Goal: Share content: Share content

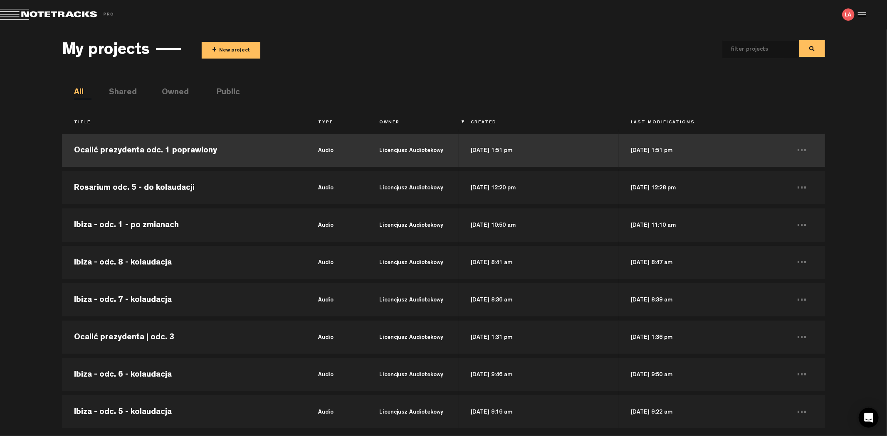
click at [214, 147] on td "Ocalić prezydenta odc. 1 poprawiony" at bounding box center [184, 150] width 244 height 37
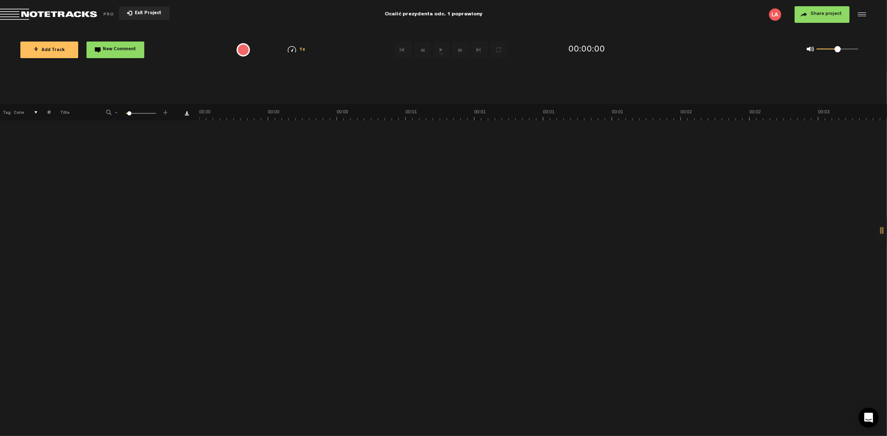
click at [42, 54] on button "+ Add Track" at bounding box center [49, 50] width 58 height 17
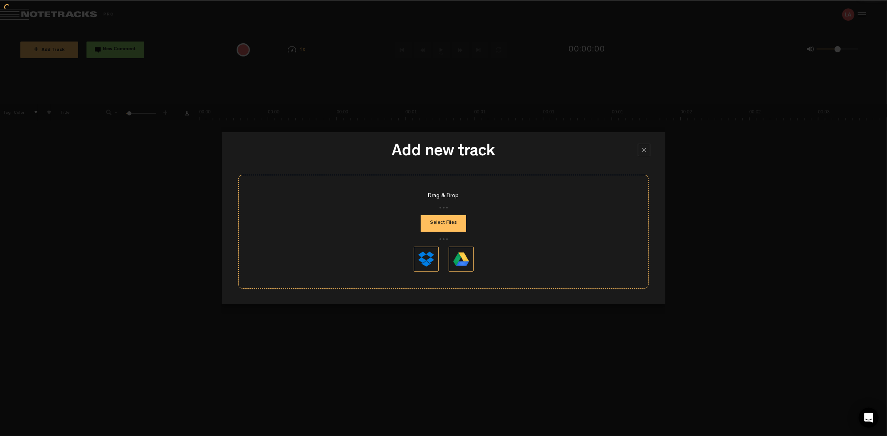
click at [449, 221] on button "Select Files" at bounding box center [443, 223] width 45 height 17
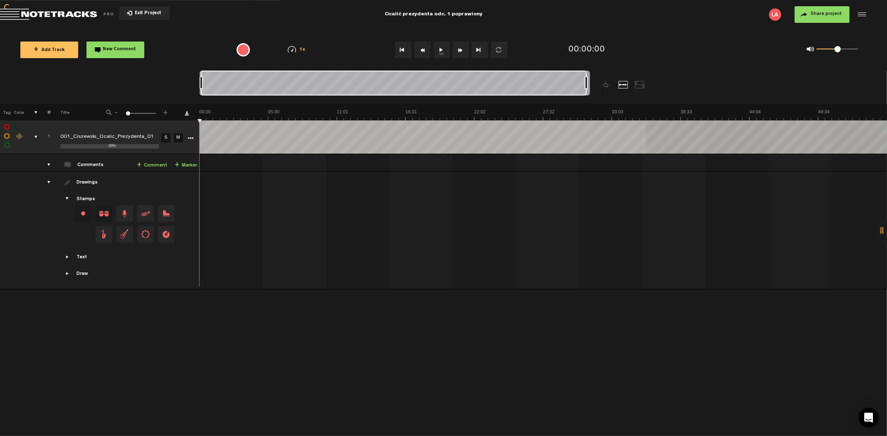
click at [645, 29] on div "Loading... + Add Track New Comment 1x 0.25x 0.5x 0.75x 1x 1.25x 1.5x 1.75x 2x A…" at bounding box center [443, 29] width 887 height 0
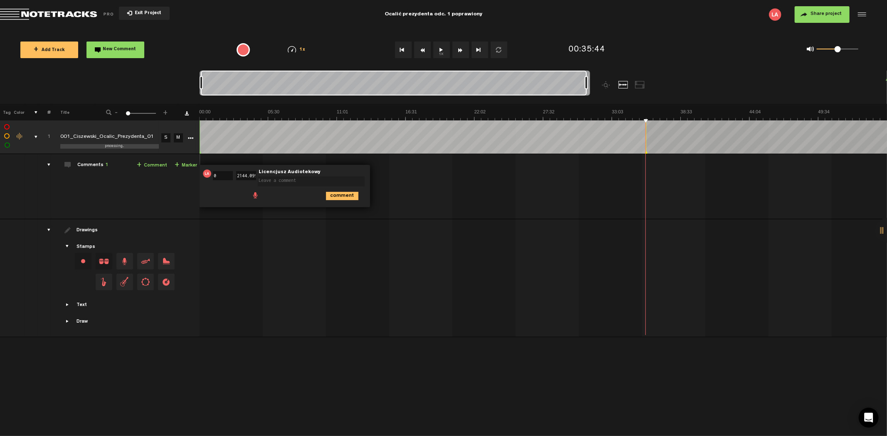
click at [880, 230] on div at bounding box center [886, 230] width 25 height 25
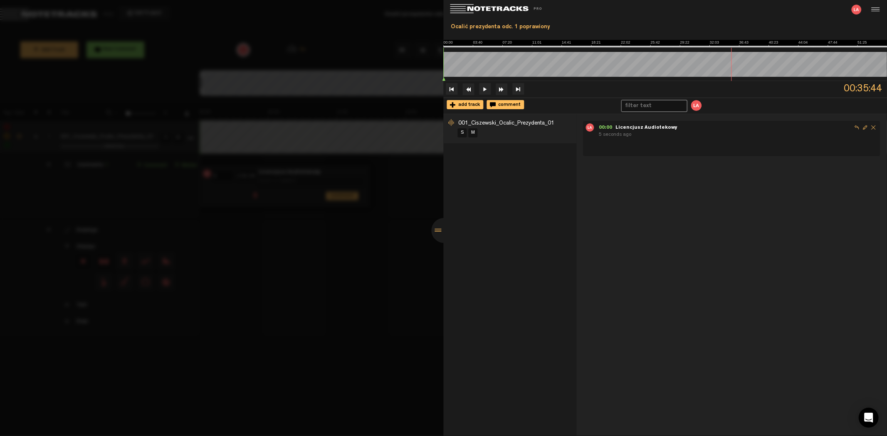
click at [645, 105] on input "text" at bounding box center [649, 106] width 57 height 11
click at [869, 124] on span "Delete comment" at bounding box center [873, 127] width 8 height 8
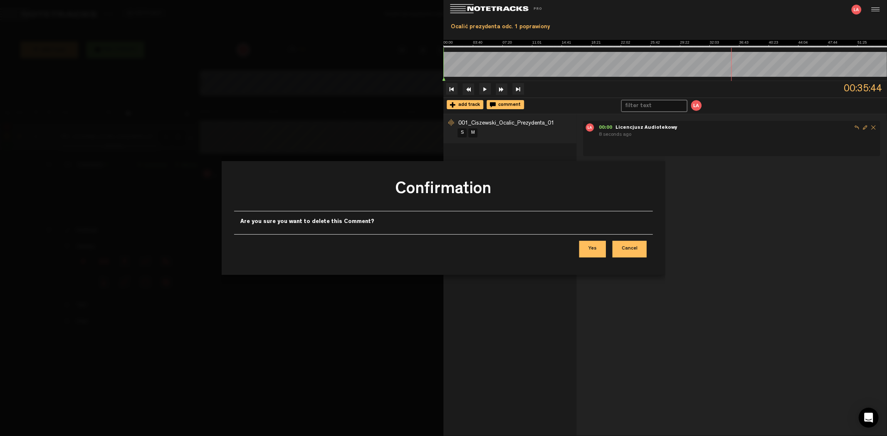
click at [601, 251] on button "Yes" at bounding box center [592, 249] width 27 height 17
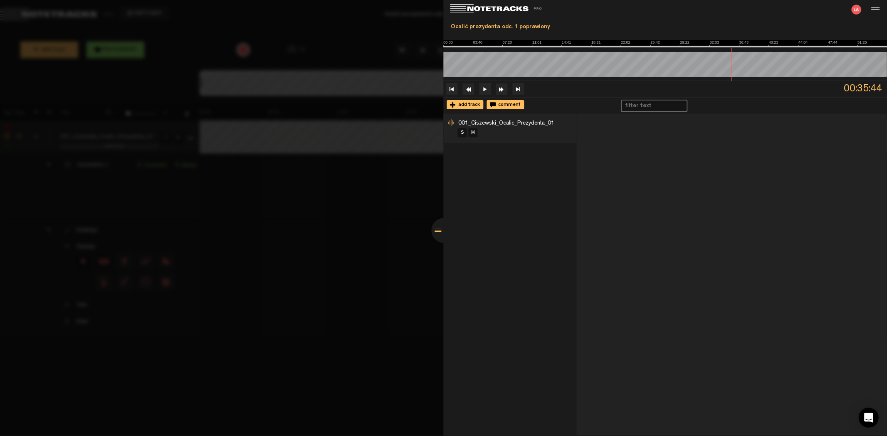
click at [435, 233] on div at bounding box center [443, 230] width 25 height 25
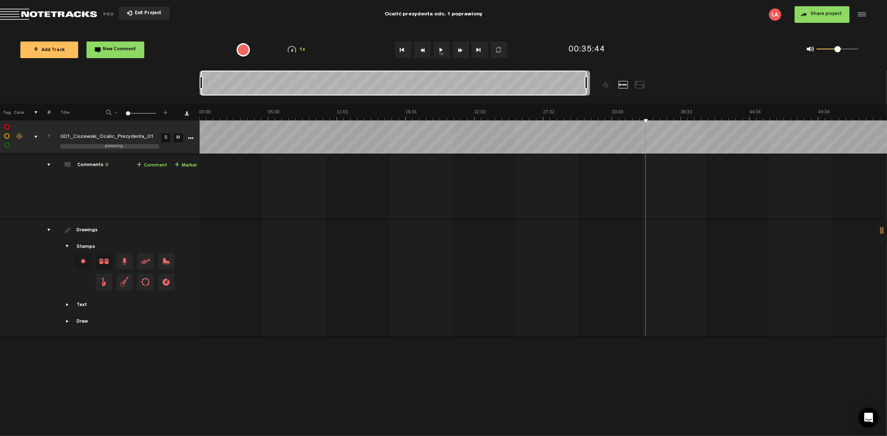
click at [155, 16] on button "Exit Project" at bounding box center [144, 13] width 51 height 13
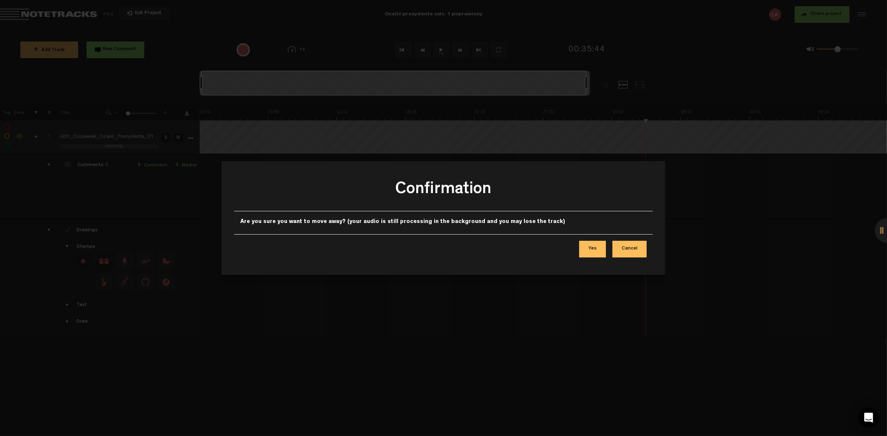
click at [589, 252] on button "Yes" at bounding box center [592, 249] width 27 height 17
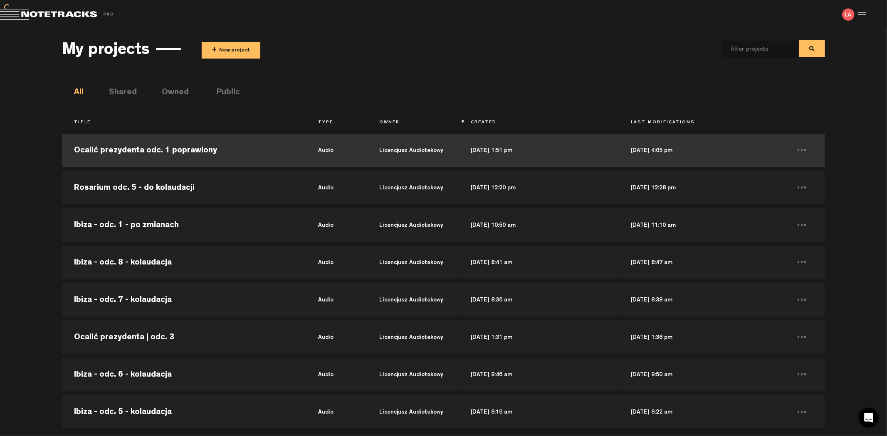
click at [206, 152] on td "Ocalić prezydenta odc. 1 poprawiony" at bounding box center [184, 150] width 244 height 37
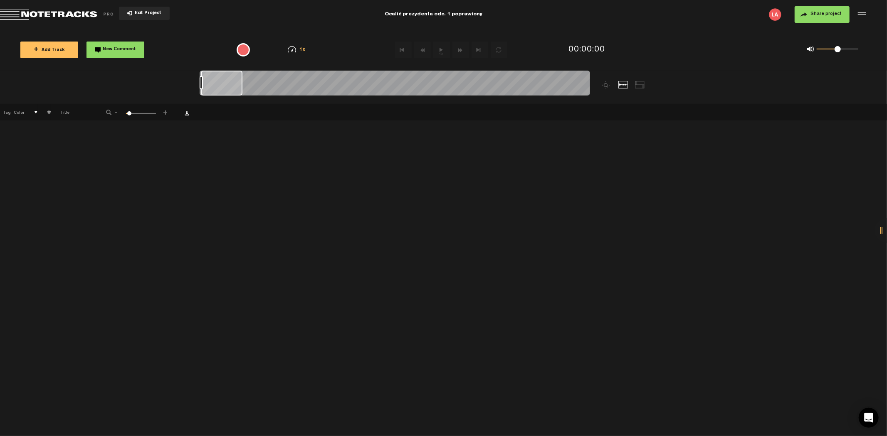
click at [49, 44] on button "+ Add Track" at bounding box center [49, 50] width 58 height 17
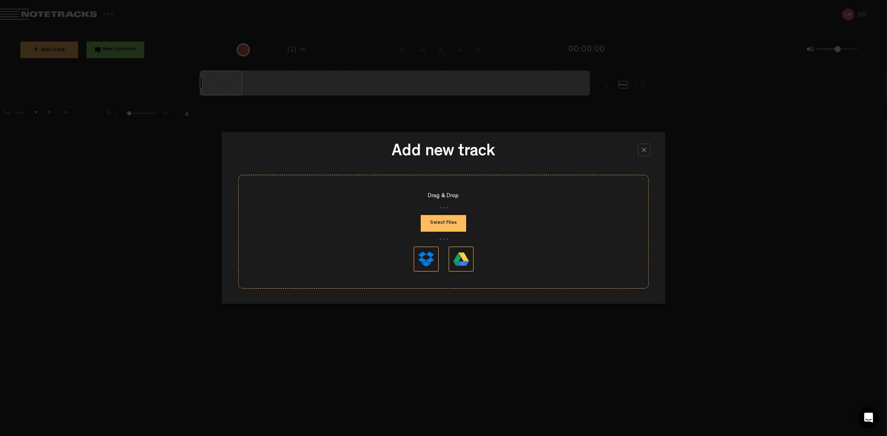
click at [447, 223] on button "Select Files" at bounding box center [443, 223] width 45 height 17
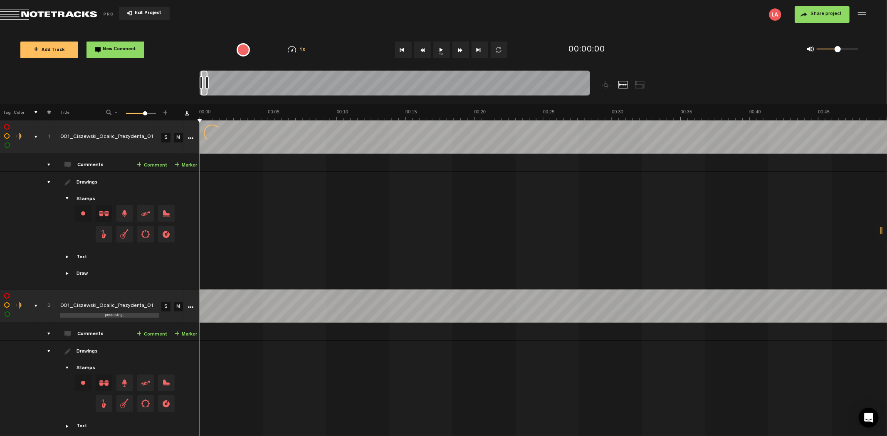
click at [192, 307] on icon "More" at bounding box center [191, 308] width 6 height 6
click at [189, 135] on icon "More" at bounding box center [191, 138] width 6 height 6
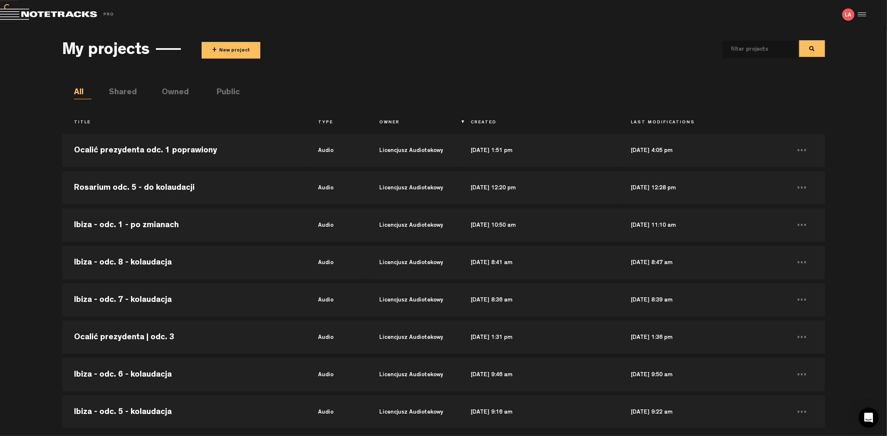
click at [233, 51] on button "+ New project" at bounding box center [231, 50] width 59 height 17
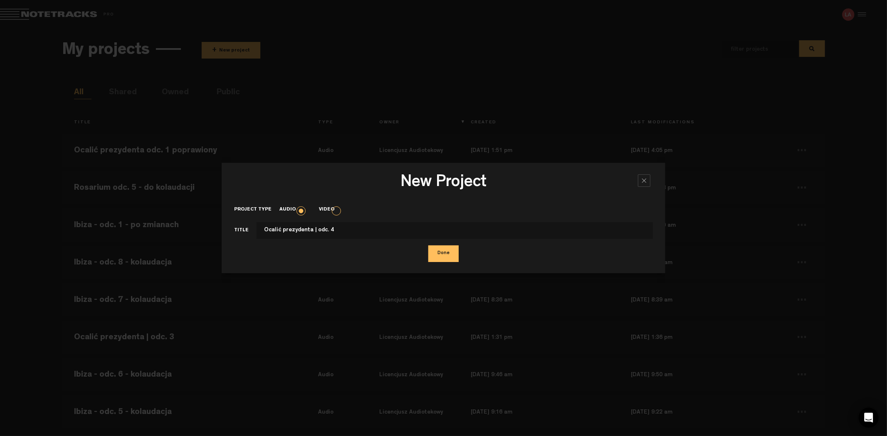
type input "Ocalić prezydenta | odc. 4"
click at [428, 246] on button "Done" at bounding box center [443, 254] width 30 height 17
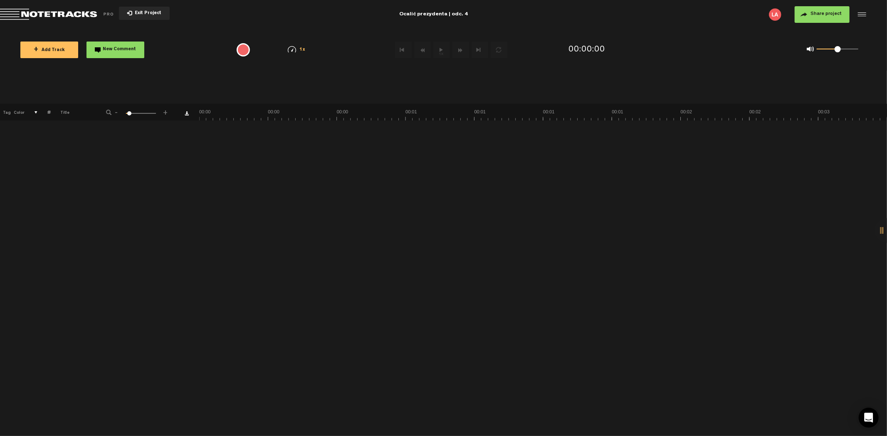
click at [49, 49] on span "+ Add Track" at bounding box center [49, 50] width 31 height 5
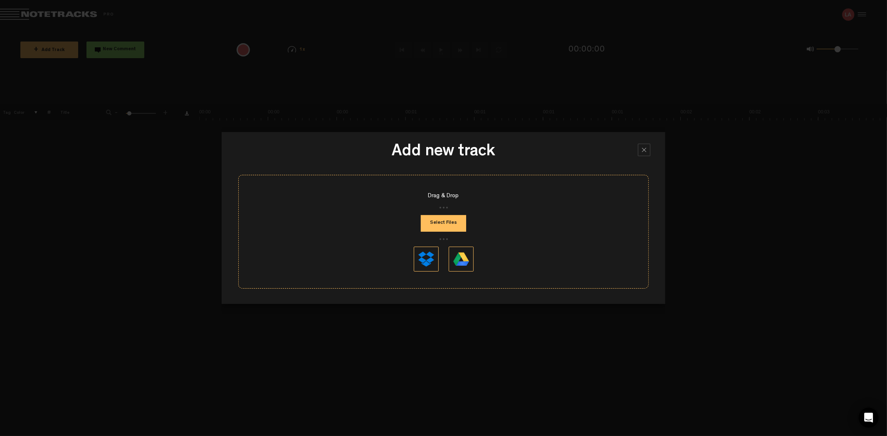
click at [446, 230] on button "Select Files" at bounding box center [443, 223] width 45 height 17
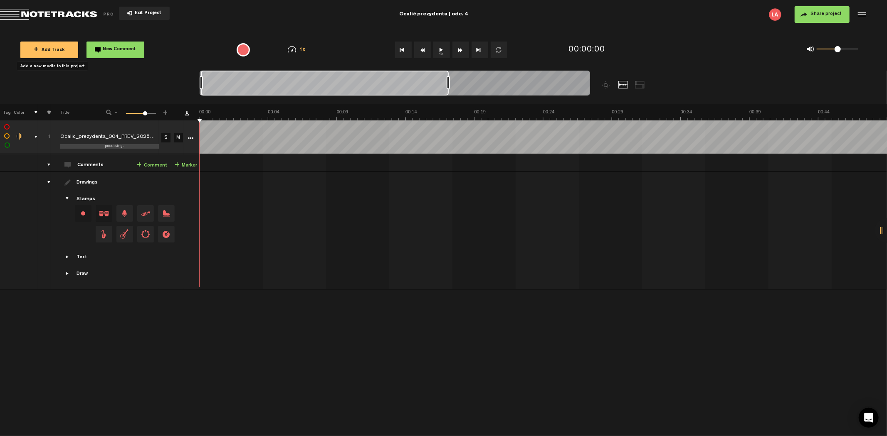
drag, startPoint x: 205, startPoint y: 83, endPoint x: 794, endPoint y: 106, distance: 589.4
click at [794, 29] on div "Loading... + Add Track New Comment 1x 0.25x 0.5x 0.75x 1x 1.25x 1.5x 1.75x 2x A…" at bounding box center [443, 29] width 887 height 0
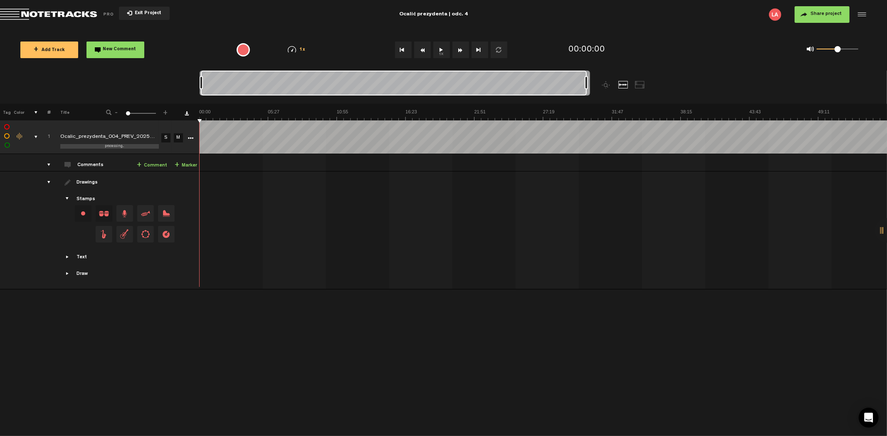
click at [830, 18] on button "Share project" at bounding box center [821, 14] width 55 height 17
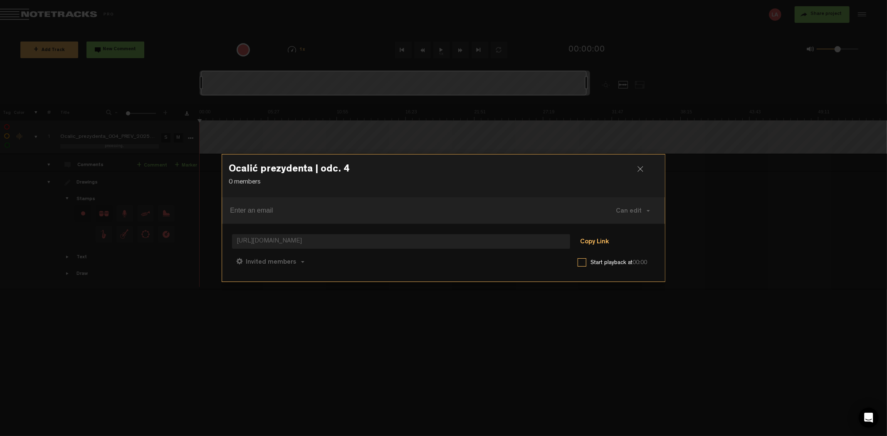
click at [597, 244] on button "Copy Link" at bounding box center [593, 242] width 45 height 17
click at [640, 168] on div at bounding box center [643, 172] width 12 height 12
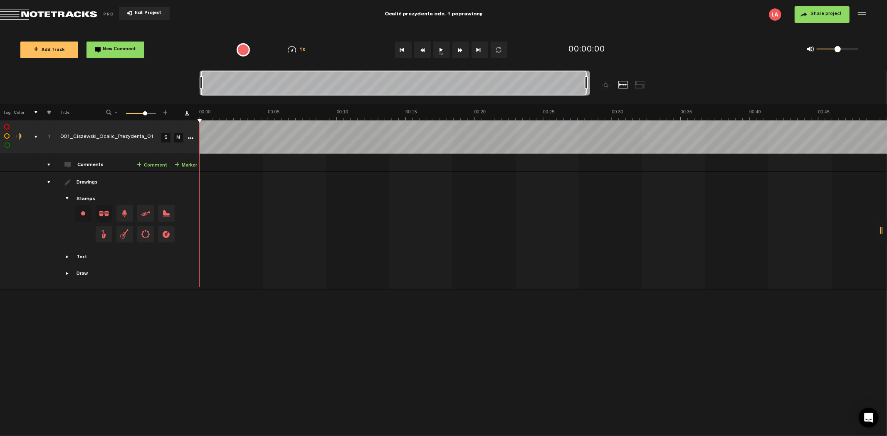
drag, startPoint x: 207, startPoint y: 82, endPoint x: 658, endPoint y: 82, distance: 451.0
click at [658, 82] on div at bounding box center [443, 87] width 488 height 33
click at [815, 17] on button "Share project" at bounding box center [821, 14] width 55 height 17
click at [822, 16] on span "Share project" at bounding box center [825, 14] width 31 height 5
click at [820, 14] on span "Share project" at bounding box center [825, 14] width 31 height 5
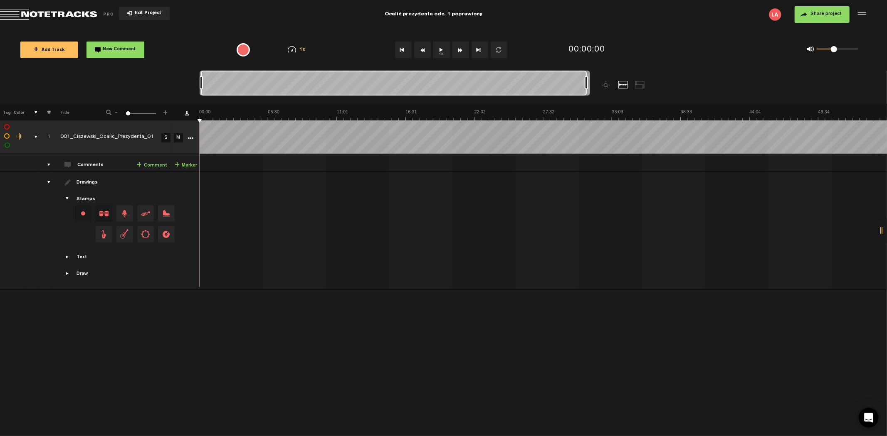
drag, startPoint x: 838, startPoint y: 49, endPoint x: 834, endPoint y: 50, distance: 4.3
click at [834, 50] on span at bounding box center [833, 49] width 6 height 6
click at [775, 59] on div "0 1 0.4" at bounding box center [772, 50] width 204 height 24
click at [823, 15] on span "Share project" at bounding box center [825, 14] width 31 height 5
click at [811, 9] on button "Share project" at bounding box center [821, 14] width 55 height 17
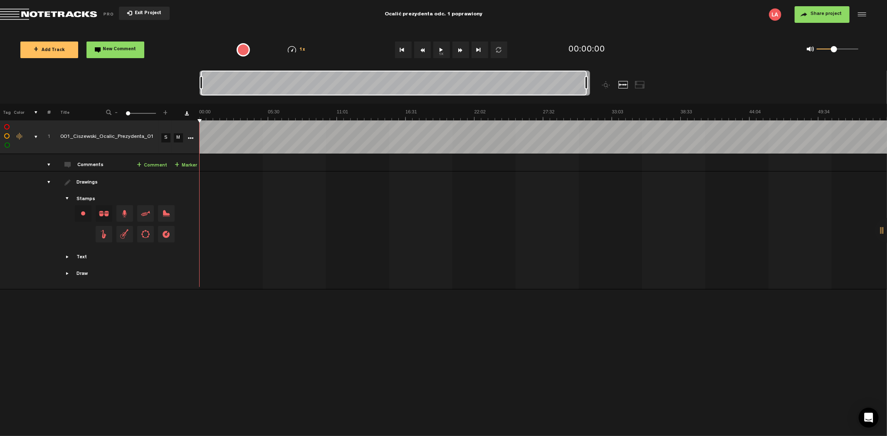
click at [148, 13] on span "Exit Project" at bounding box center [146, 13] width 29 height 5
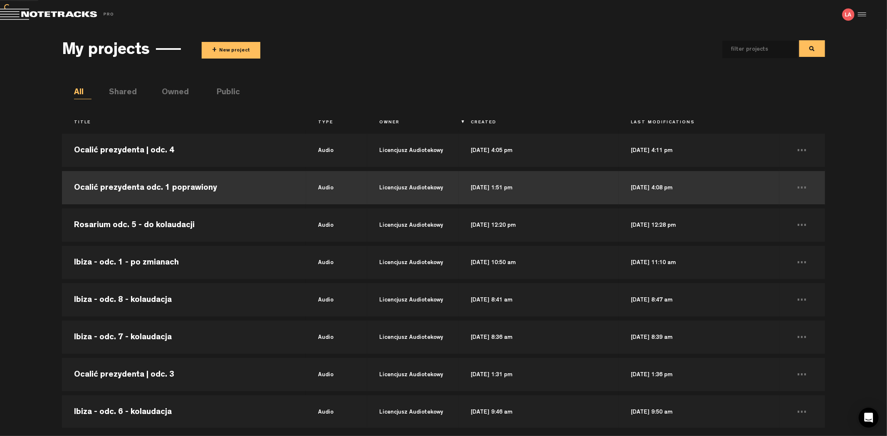
click at [231, 193] on td "Ocalić prezydenta odc. 1 poprawiony" at bounding box center [184, 187] width 244 height 37
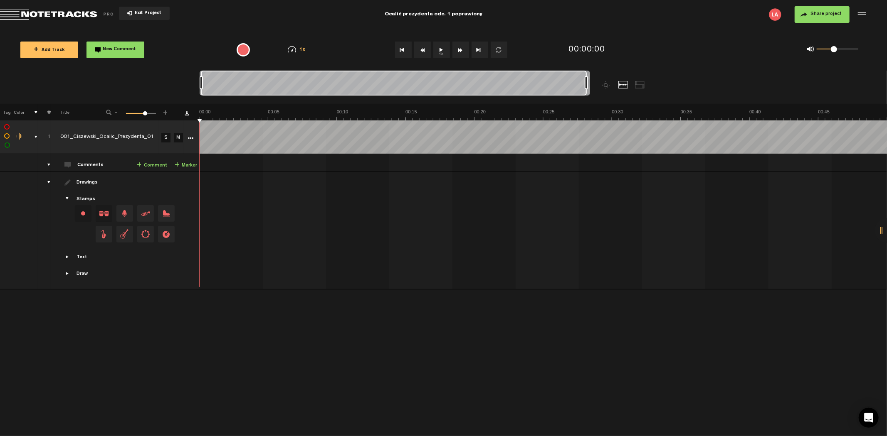
drag, startPoint x: 208, startPoint y: 81, endPoint x: 614, endPoint y: 95, distance: 406.7
click at [614, 95] on div at bounding box center [443, 87] width 488 height 33
click at [815, 9] on button "Share project" at bounding box center [821, 14] width 55 height 17
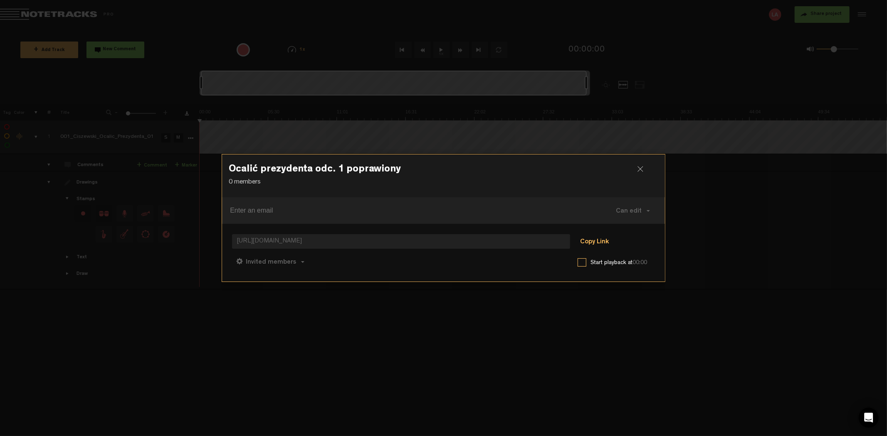
click at [602, 240] on button "Copy Link" at bounding box center [593, 242] width 45 height 17
click at [642, 167] on div at bounding box center [643, 172] width 12 height 12
